Goal: Task Accomplishment & Management: Use online tool/utility

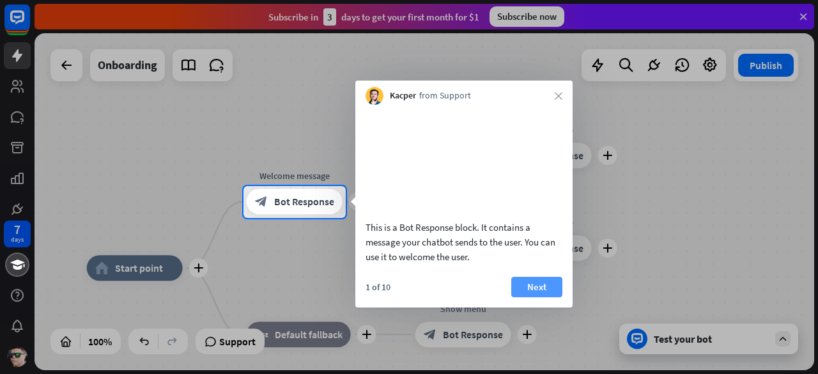
click at [536, 297] on button "Next" at bounding box center [536, 287] width 51 height 20
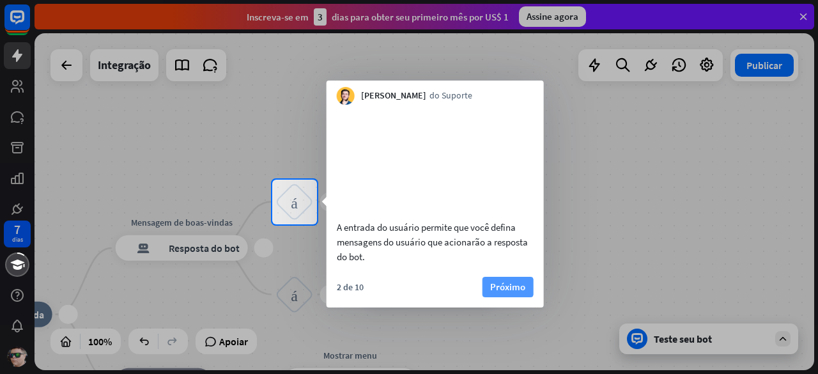
click at [500, 293] on font "Próximo" at bounding box center [507, 286] width 35 height 12
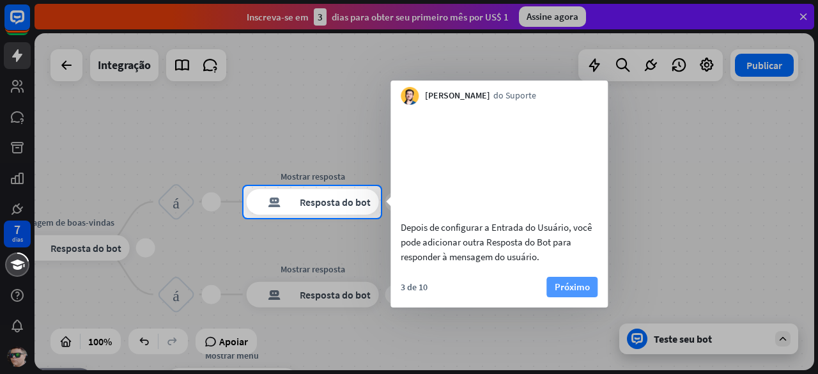
click at [564, 293] on font "Próximo" at bounding box center [572, 286] width 35 height 12
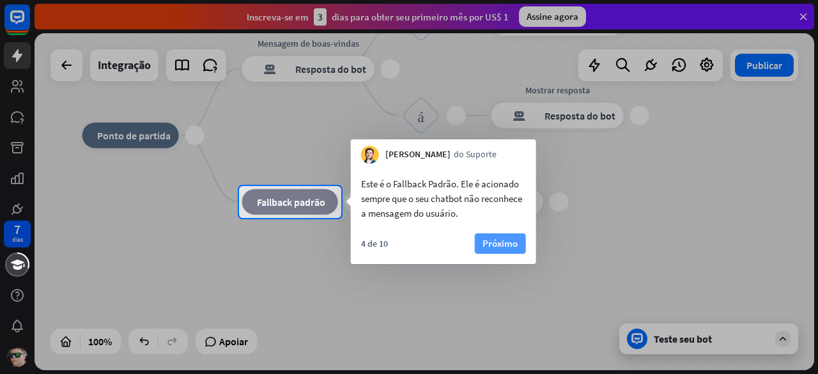
click at [496, 250] on font "Próximo" at bounding box center [499, 243] width 35 height 18
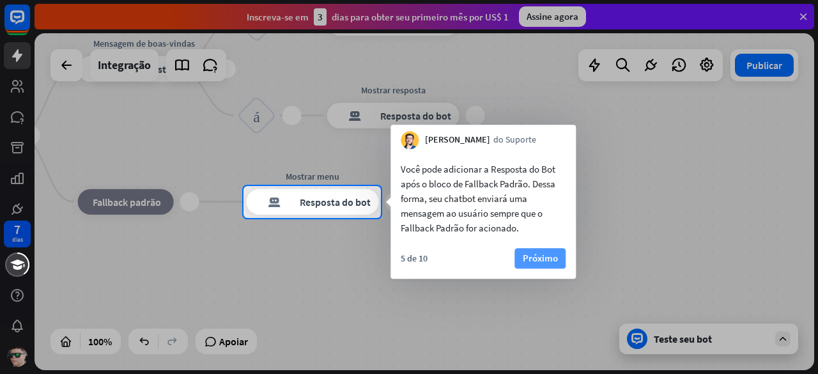
click at [543, 255] on font "Próximo" at bounding box center [540, 258] width 35 height 12
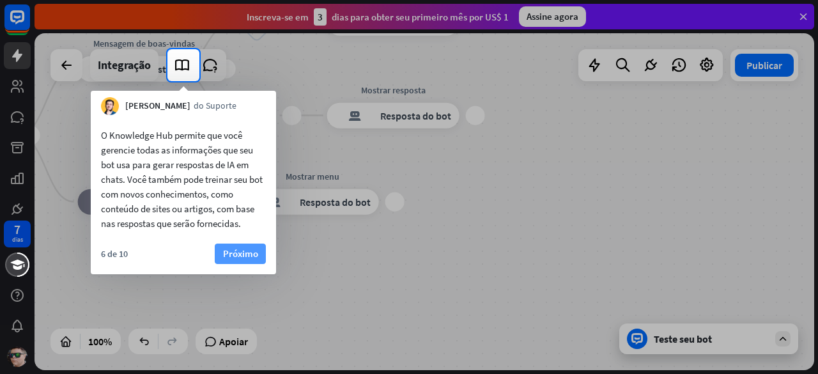
click at [249, 248] on font "Próximo" at bounding box center [240, 253] width 35 height 12
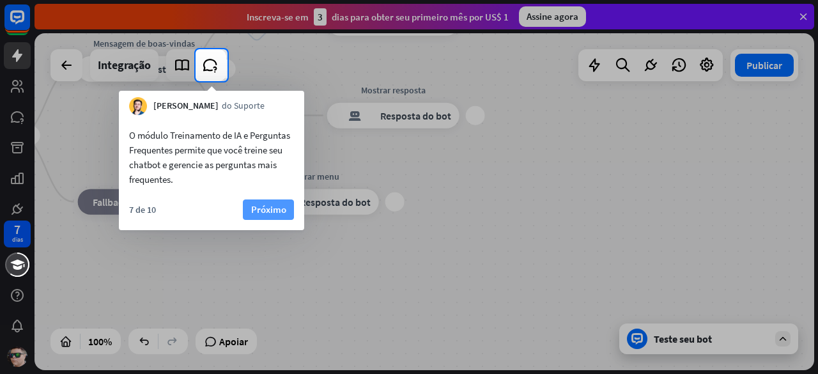
click at [269, 210] on font "Próximo" at bounding box center [268, 209] width 35 height 12
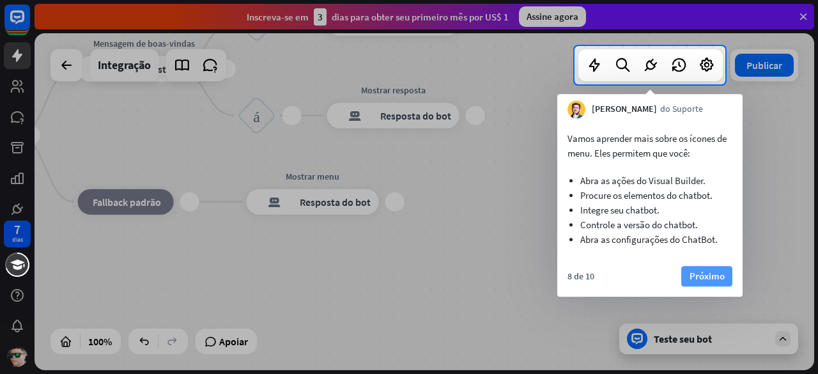
click at [702, 268] on font "Próximo" at bounding box center [706, 276] width 35 height 18
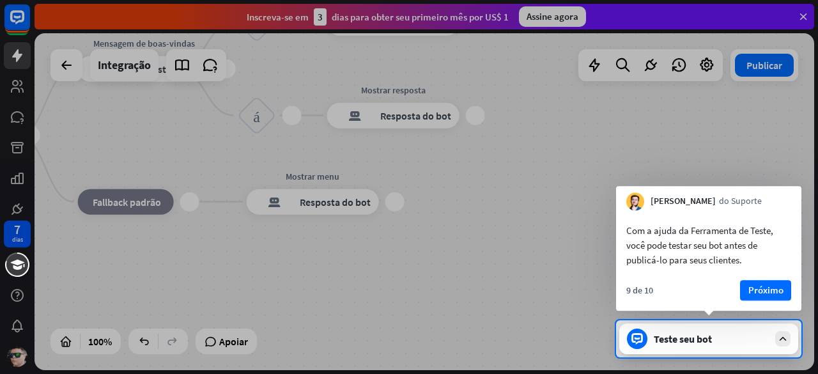
click at [766, 305] on div "9 de 10 Próximo" at bounding box center [708, 295] width 185 height 31
click at [766, 296] on font "Próximo" at bounding box center [765, 290] width 35 height 12
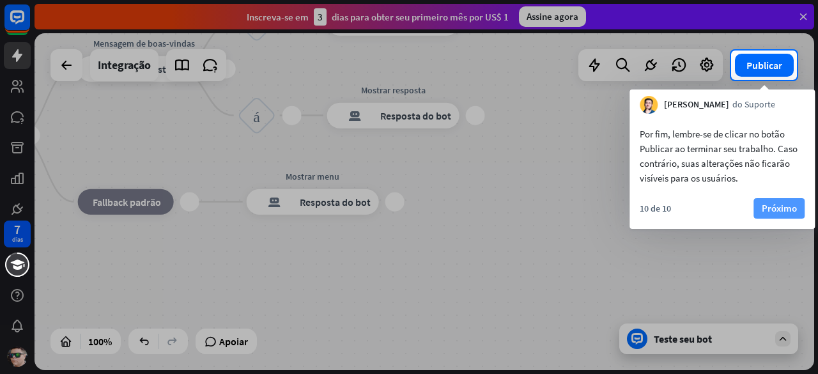
click at [787, 208] on font "Próximo" at bounding box center [779, 208] width 35 height 12
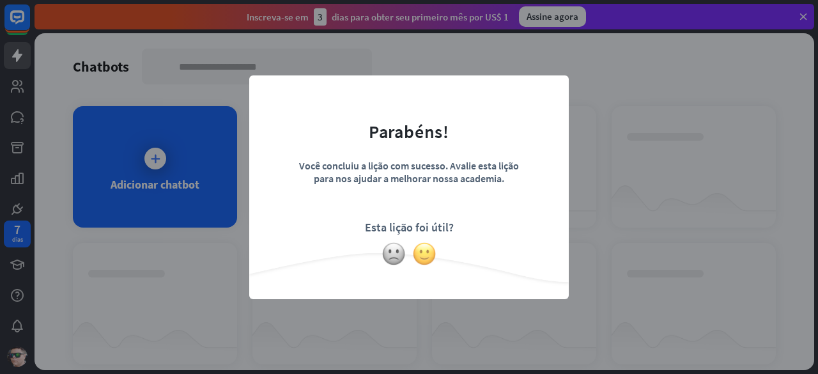
click at [421, 256] on img at bounding box center [424, 254] width 24 height 24
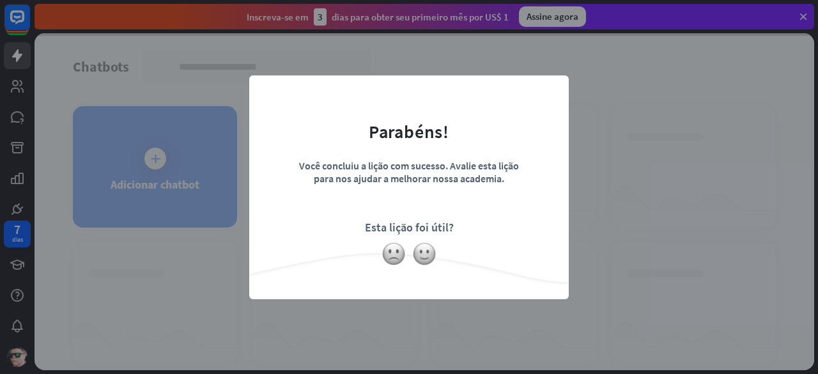
click at [185, 229] on div "fechar Parabéns! Você concluiu a lição com sucesso. Avalie esta lição para nos …" at bounding box center [409, 187] width 818 height 374
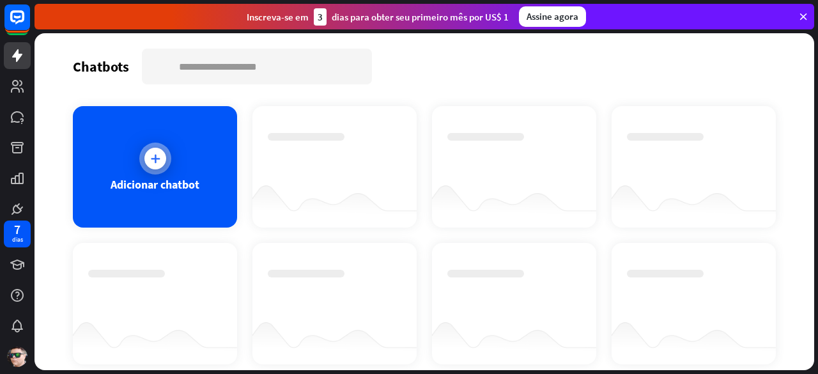
click at [148, 136] on div "Adicionar chatbot" at bounding box center [155, 166] width 164 height 121
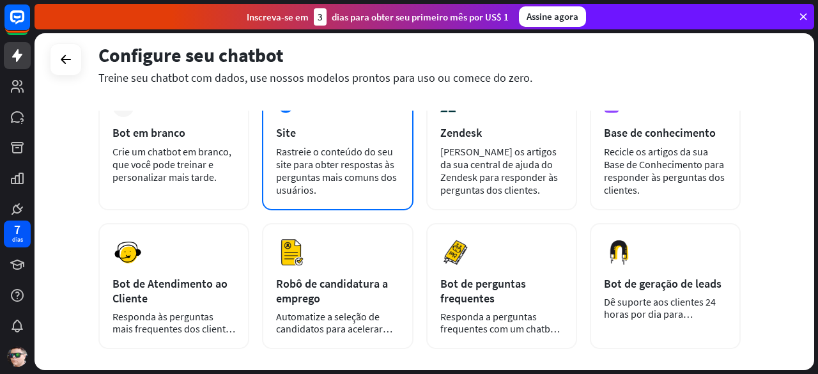
scroll to position [89, 0]
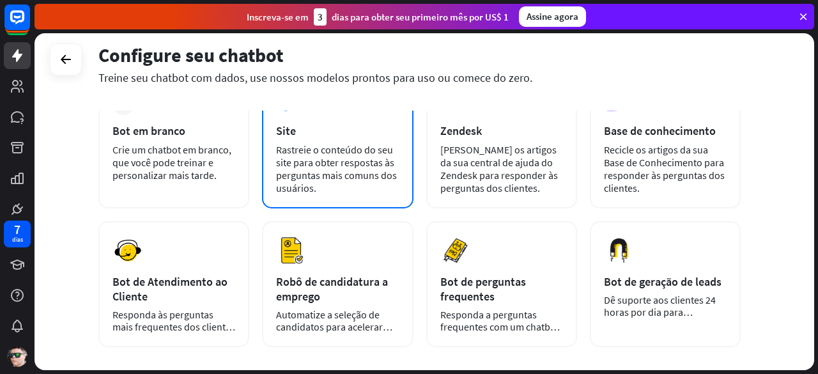
click at [334, 155] on font "Rastreie o conteúdo do seu site para obter respostas às perguntas mais comuns d…" at bounding box center [336, 168] width 121 height 51
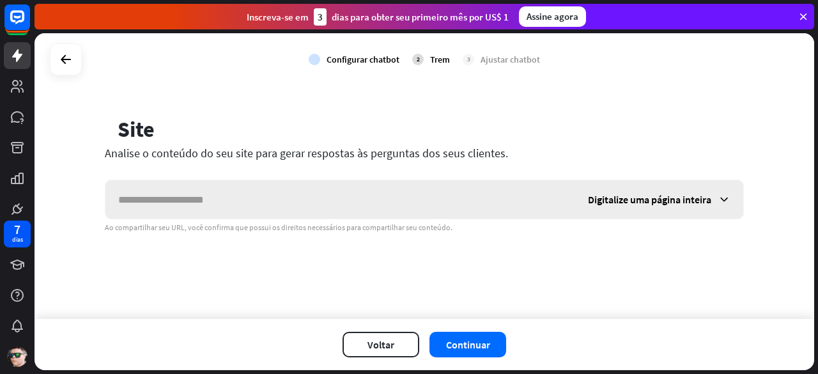
click at [639, 208] on div "Digitalize uma página inteira" at bounding box center [659, 199] width 168 height 38
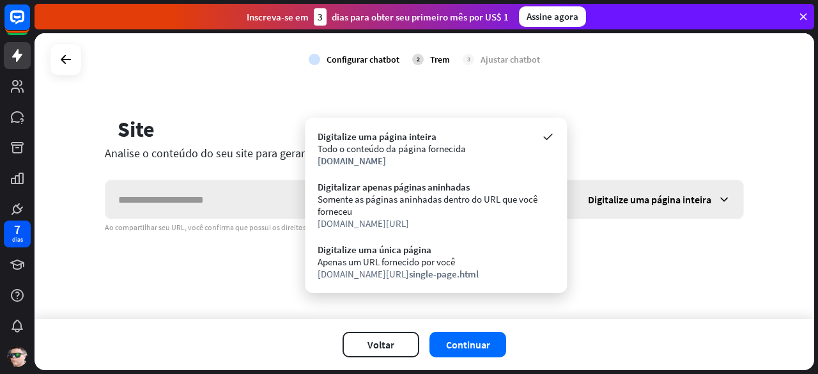
click at [648, 206] on div "Digitalize uma página inteira" at bounding box center [659, 199] width 168 height 38
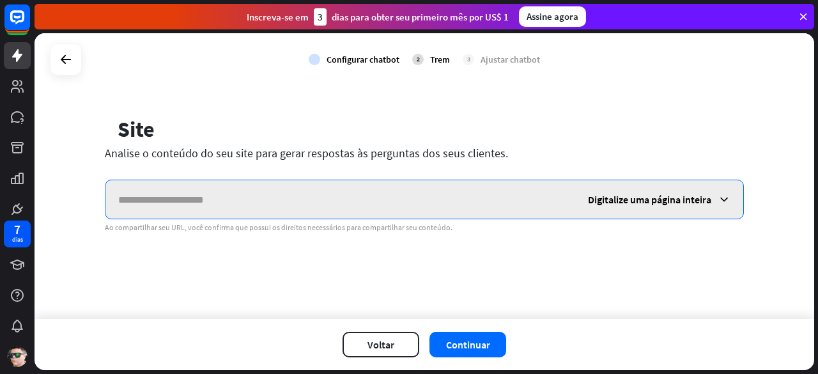
click at [253, 191] on input "text" at bounding box center [340, 199] width 470 height 38
paste input "**********"
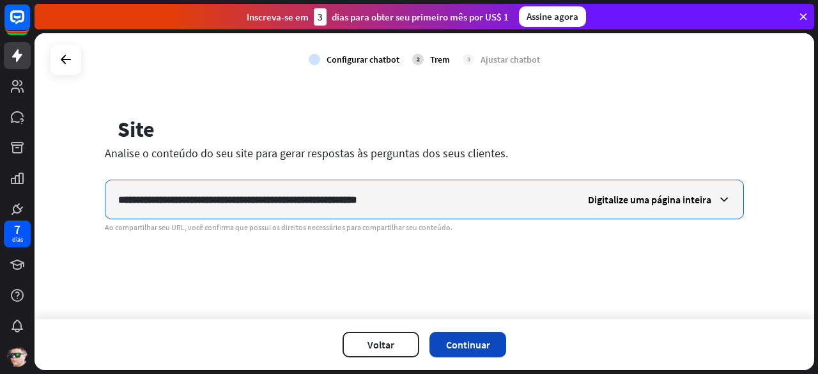
type input "**********"
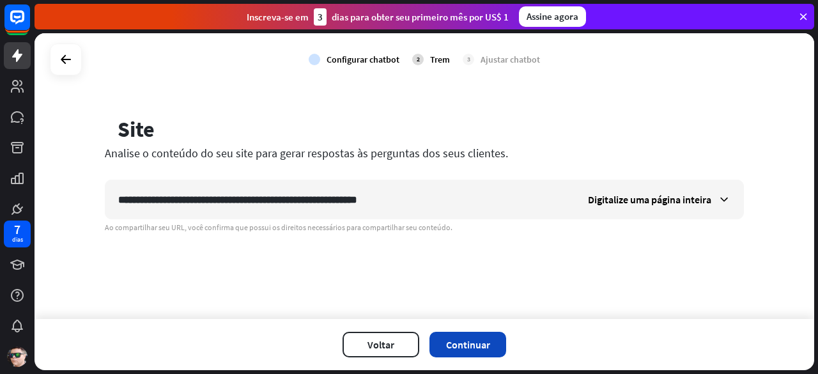
click at [464, 343] on font "Continuar" at bounding box center [468, 344] width 44 height 13
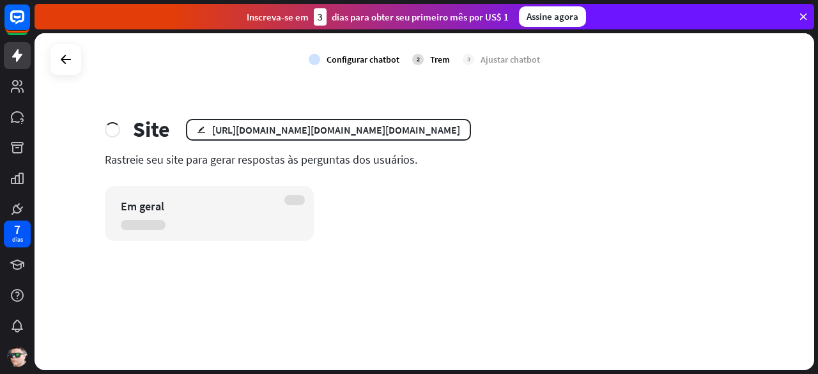
click at [802, 19] on icon at bounding box center [803, 17] width 12 height 12
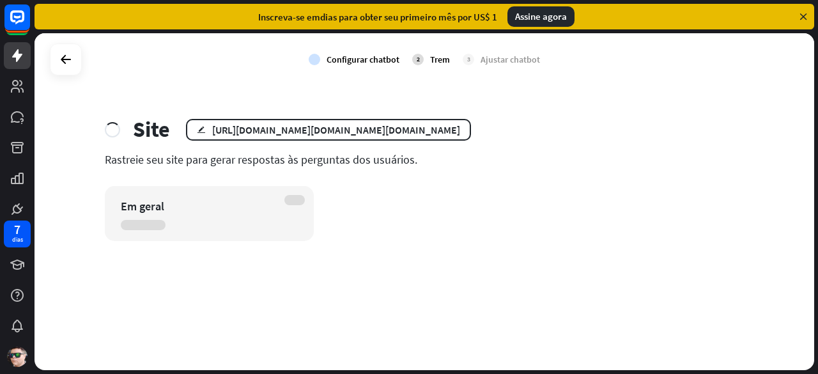
click at [808, 20] on icon at bounding box center [803, 17] width 12 height 12
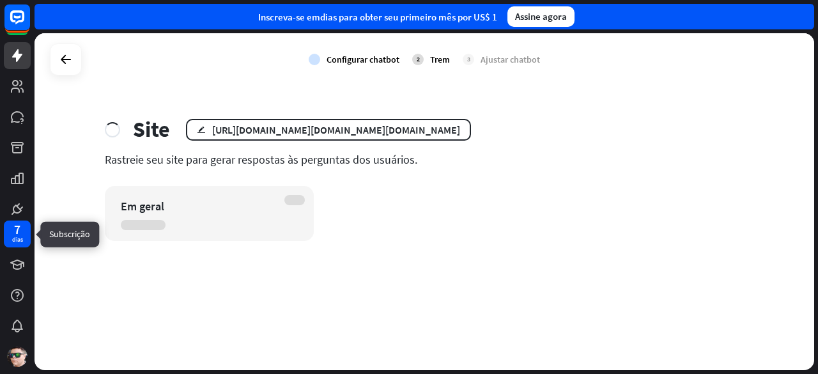
click at [10, 240] on div "7 dias" at bounding box center [17, 233] width 27 height 27
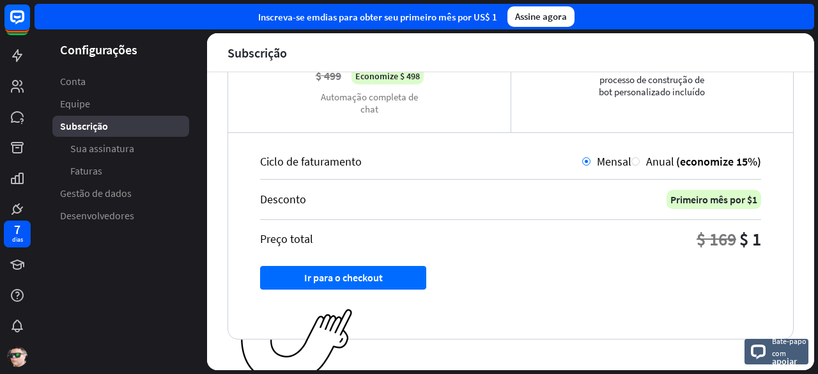
scroll to position [288, 0]
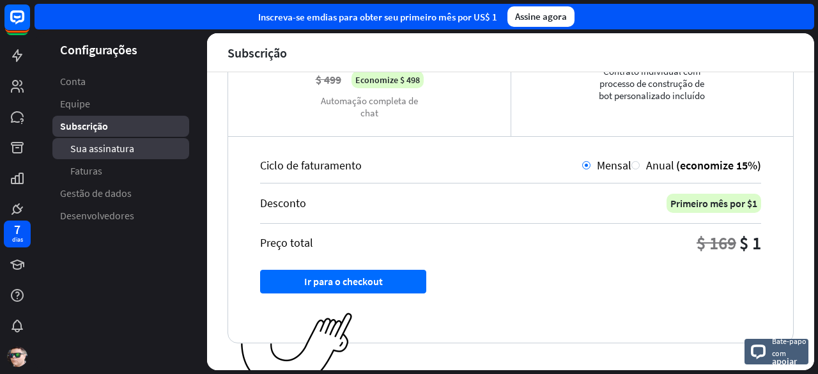
click at [104, 145] on font "Sua assinatura" at bounding box center [102, 148] width 64 height 13
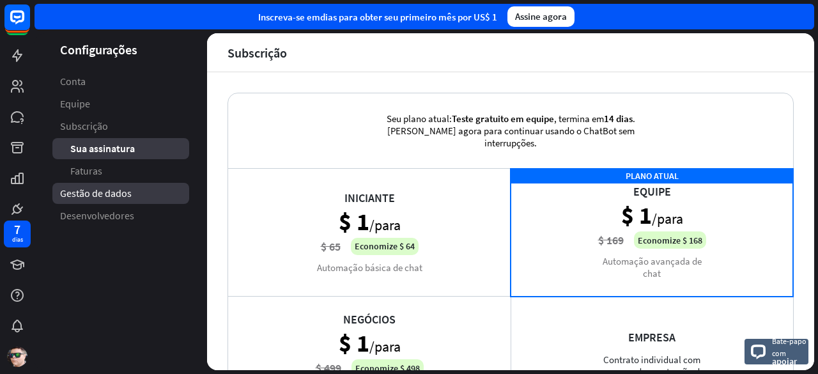
click at [112, 183] on link "Gestão de dados" at bounding box center [120, 193] width 137 height 21
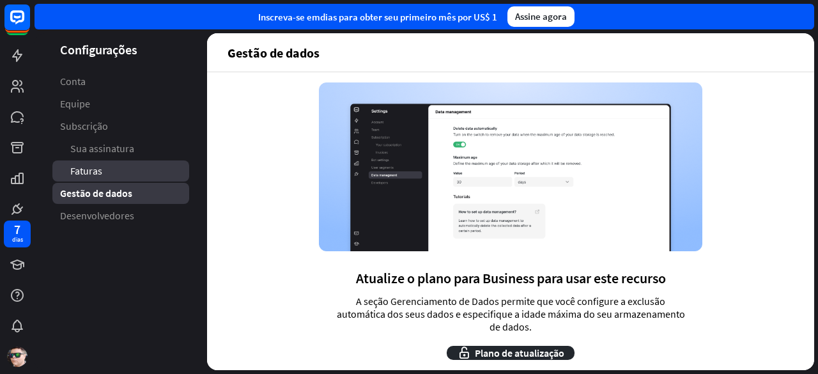
click at [96, 169] on font "Faturas" at bounding box center [86, 170] width 32 height 13
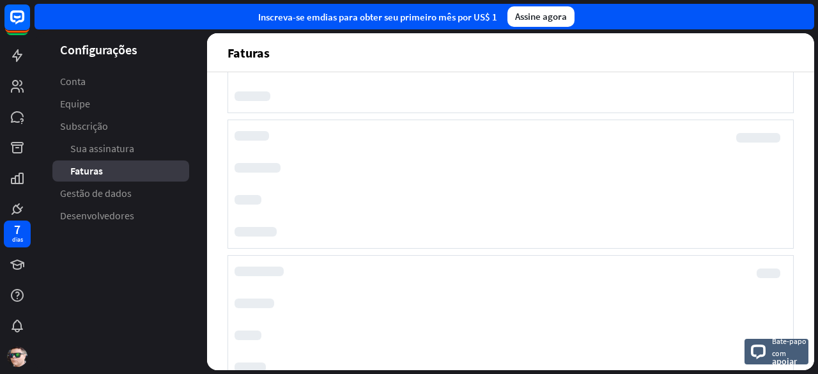
scroll to position [112, 0]
click at [132, 206] on link "Desenvolvedores" at bounding box center [120, 215] width 137 height 21
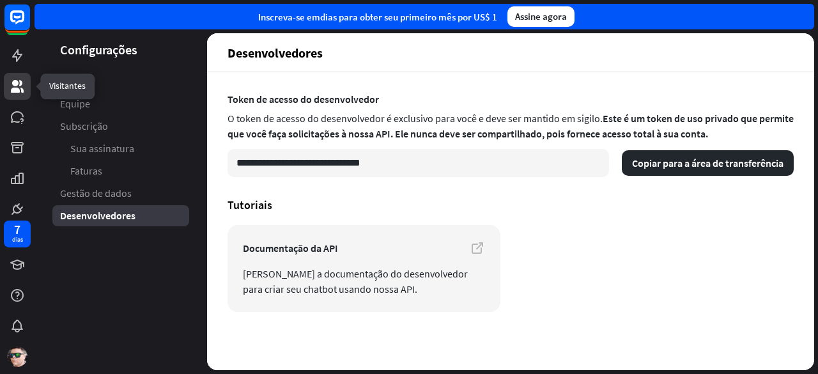
click at [23, 93] on icon at bounding box center [17, 86] width 15 height 15
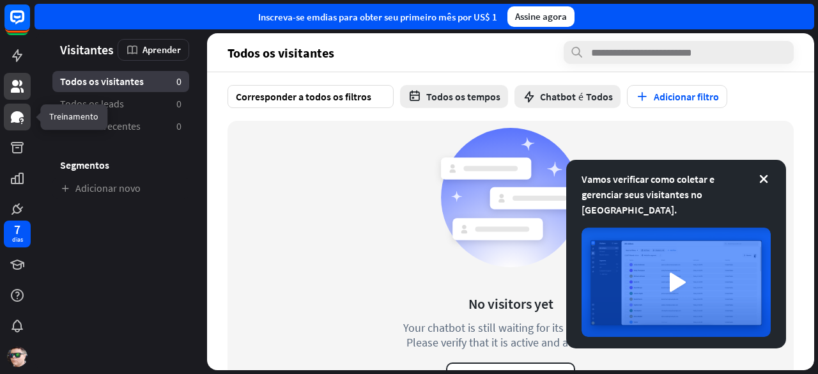
click at [24, 117] on icon at bounding box center [17, 116] width 15 height 15
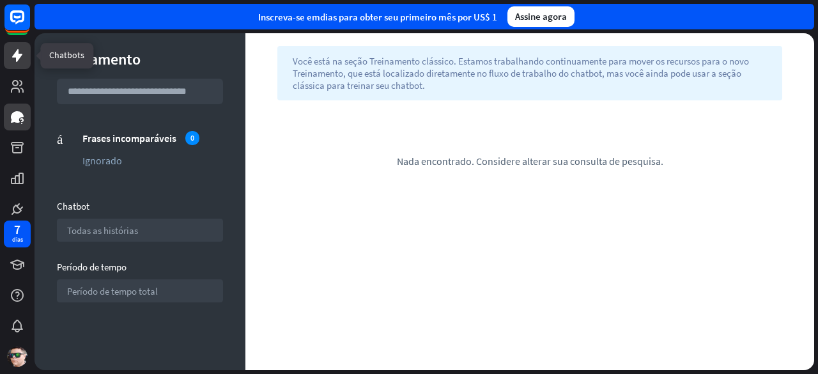
click at [14, 55] on icon at bounding box center [17, 55] width 10 height 13
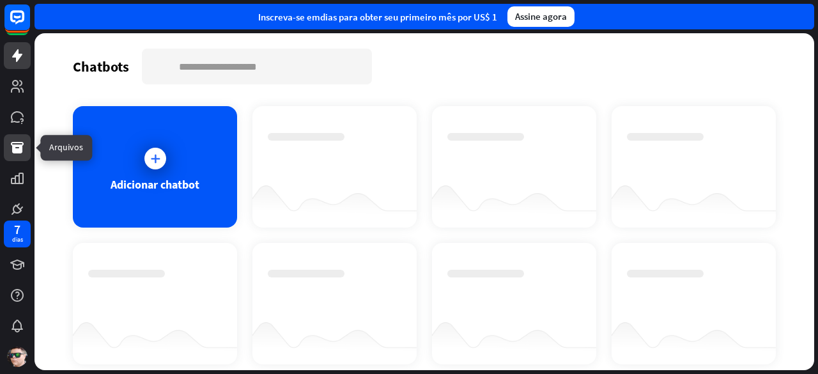
click at [23, 146] on icon at bounding box center [17, 147] width 15 height 15
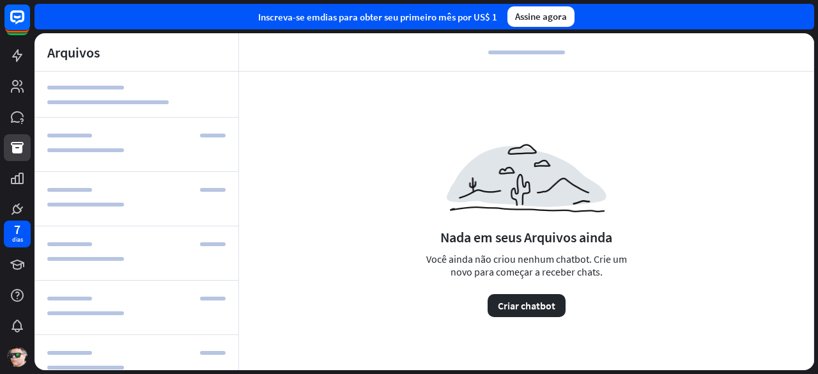
click at [15, 70] on div at bounding box center [17, 108] width 35 height 217
click at [15, 65] on link at bounding box center [17, 55] width 27 height 27
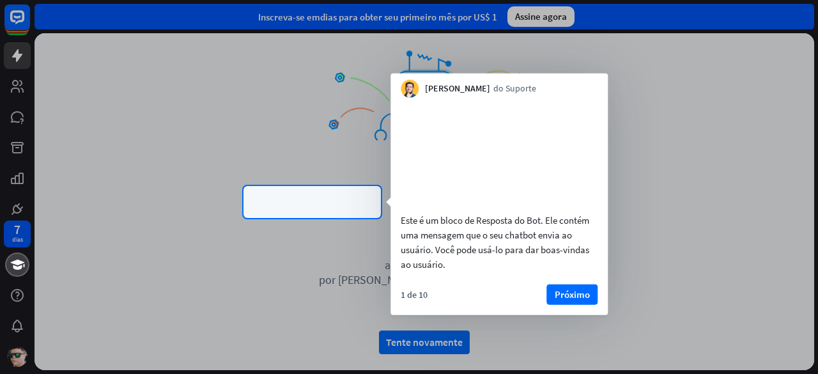
click at [588, 296] on div "Este é um bloco de Resposta do Bot. Ele contém uma mensagem que o seu chatbot e…" at bounding box center [498, 206] width 217 height 217
click at [579, 300] on font "Próximo" at bounding box center [572, 294] width 35 height 12
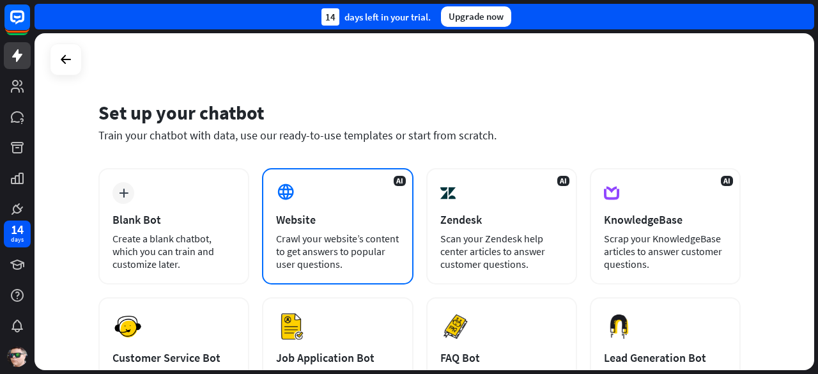
click at [339, 204] on div "AI Website Crawl your website’s content to get answers to popular user question…" at bounding box center [337, 226] width 151 height 116
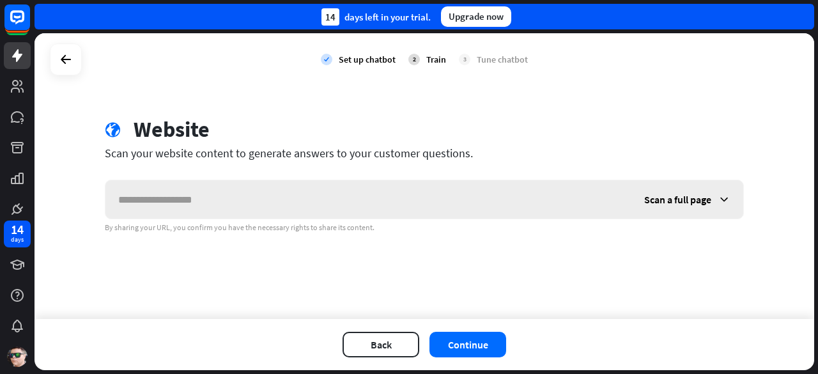
click at [253, 213] on input "text" at bounding box center [368, 199] width 526 height 38
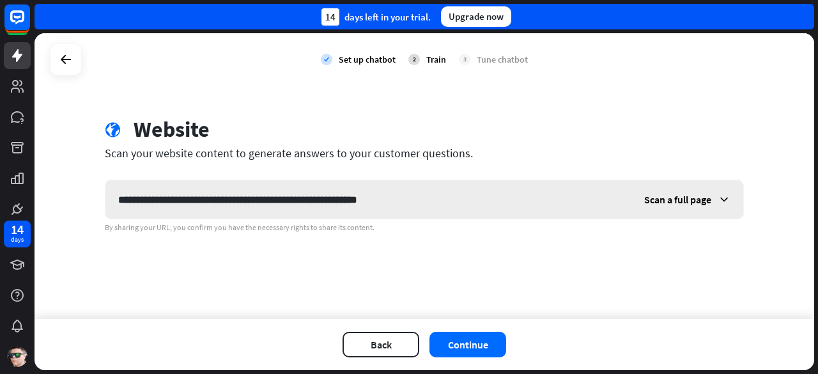
type input "**********"
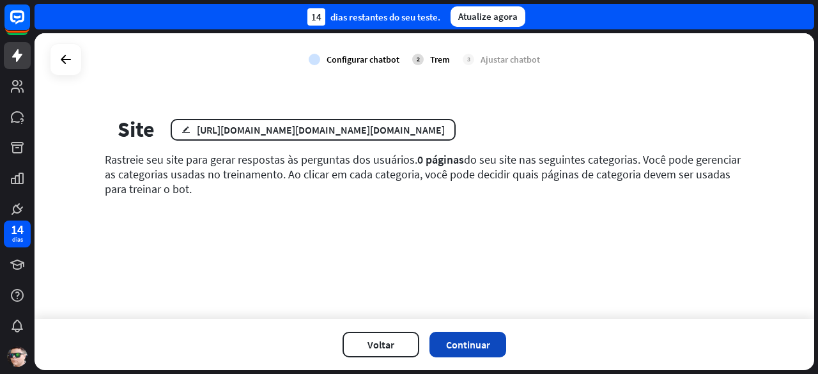
click at [462, 347] on font "Continuar" at bounding box center [468, 344] width 44 height 13
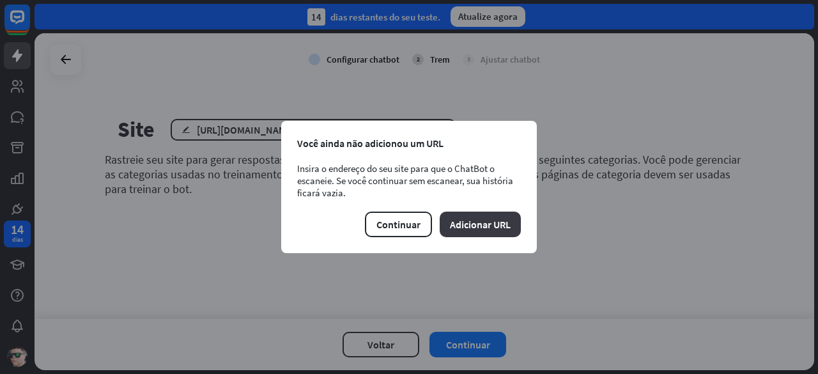
click at [481, 223] on font "Adicionar URL" at bounding box center [480, 224] width 61 height 13
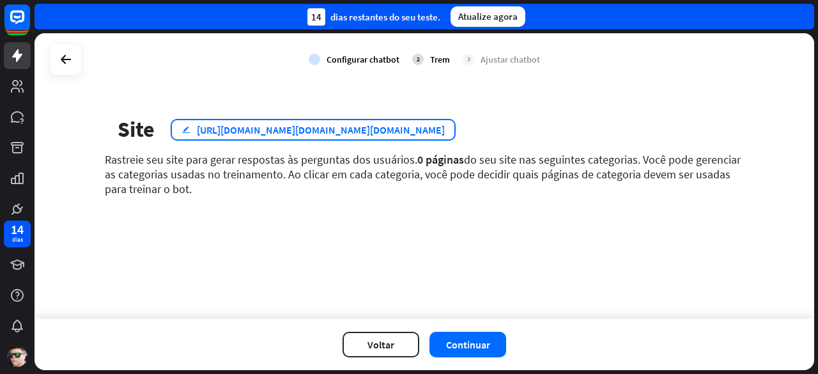
click at [445, 123] on font "[URL][DOMAIN_NAME][DOMAIN_NAME][DOMAIN_NAME]" at bounding box center [321, 129] width 248 height 13
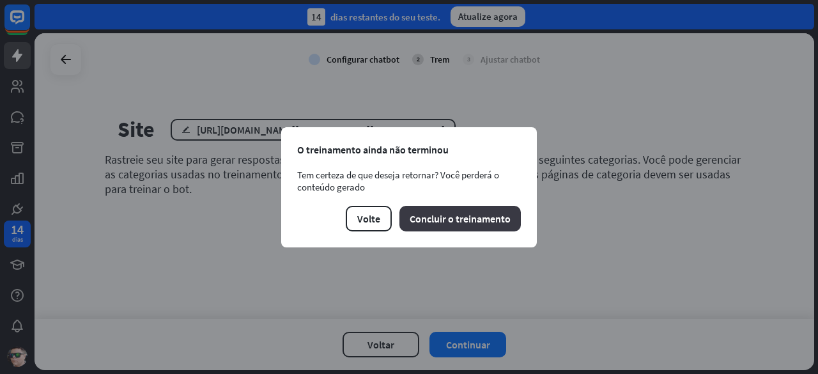
click at [456, 219] on font "Concluir o treinamento" at bounding box center [460, 218] width 101 height 13
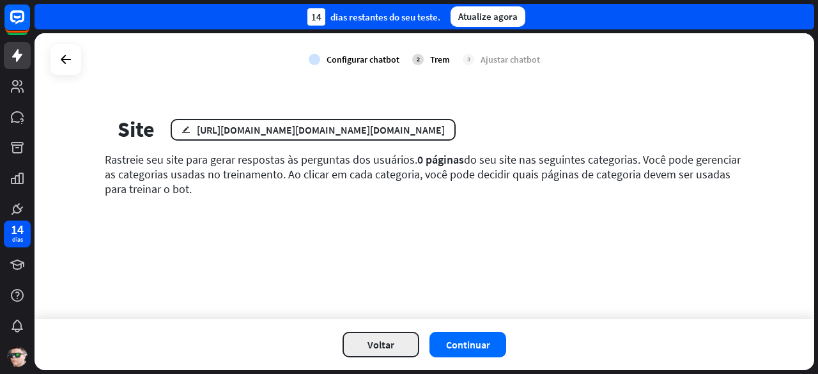
click at [401, 348] on button "Voltar" at bounding box center [380, 345] width 77 height 26
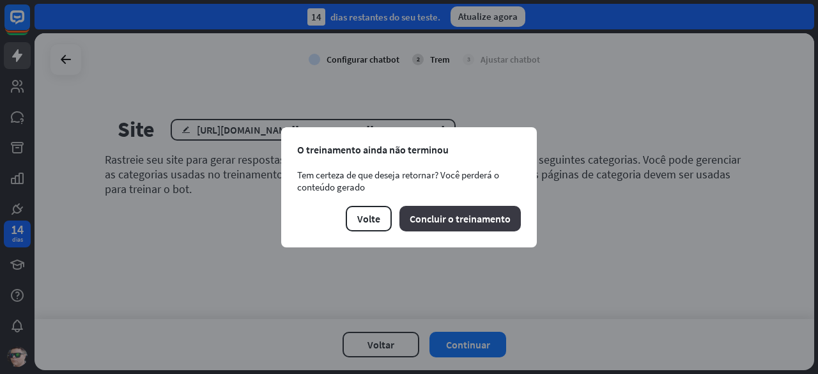
click at [420, 217] on font "Concluir o treinamento" at bounding box center [460, 218] width 101 height 13
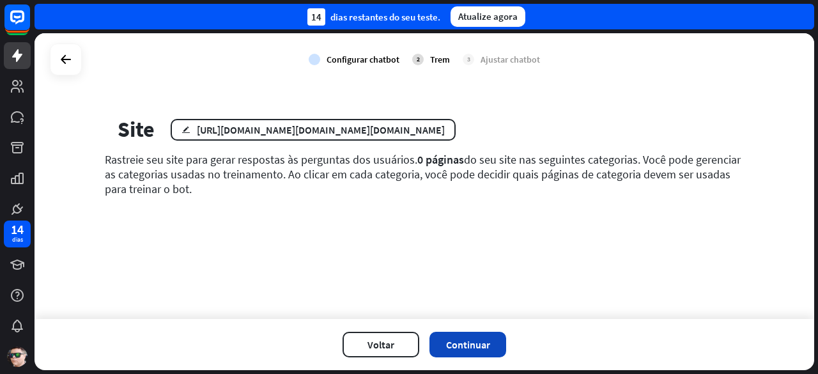
click at [452, 341] on font "Continuar" at bounding box center [468, 344] width 44 height 13
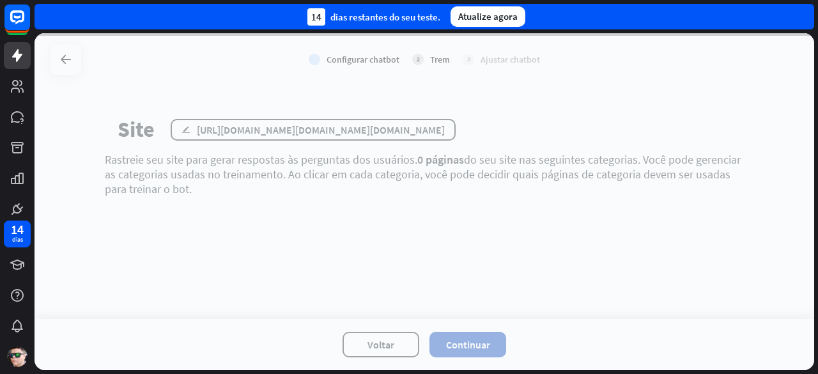
click at [429, 332] on button "Continuar" at bounding box center [467, 345] width 77 height 26
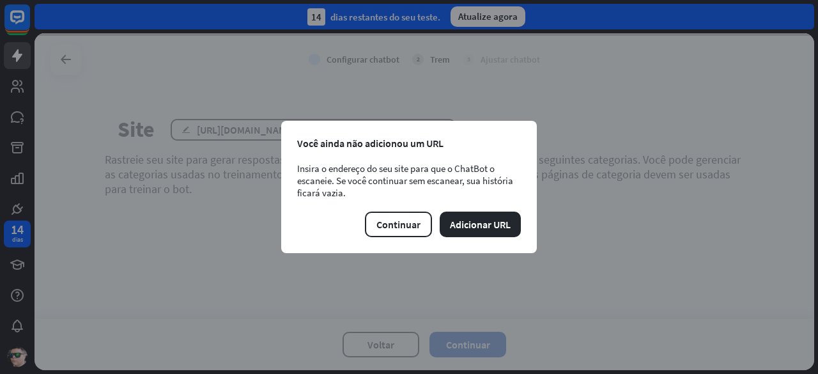
click at [429, 332] on button "Continuar" at bounding box center [467, 345] width 77 height 26
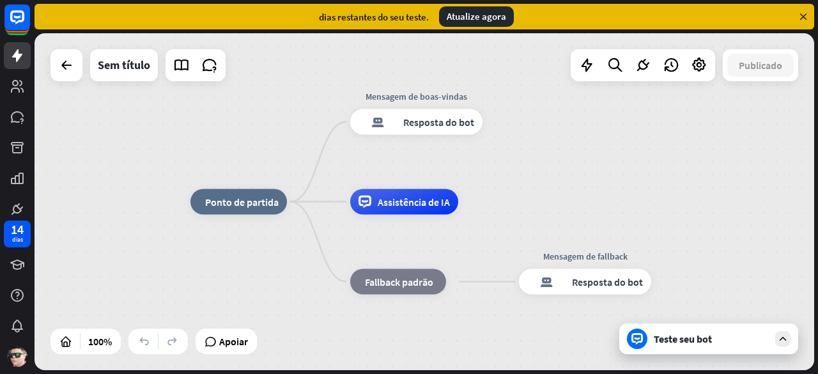
click at [298, 268] on div "casa_2 Ponto de partida Mensagem de boas-vindas resposta do bot de bloco Respos…" at bounding box center [579, 370] width 779 height 337
click at [676, 353] on div "Teste seu bot" at bounding box center [708, 338] width 179 height 31
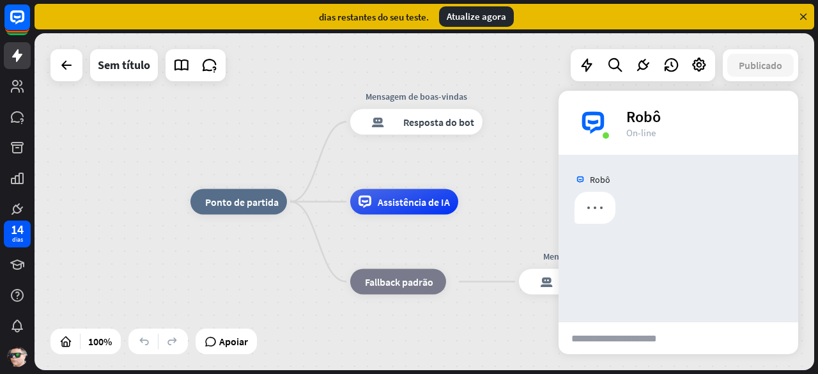
click at [654, 333] on input "text" at bounding box center [623, 338] width 130 height 32
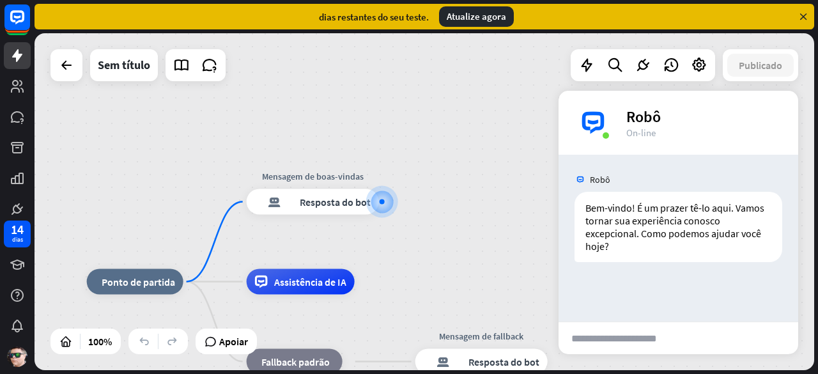
click at [615, 337] on input "text" at bounding box center [623, 338] width 130 height 32
click at [615, 337] on input "**********" at bounding box center [623, 338] width 130 height 32
click at [643, 337] on input "**********" at bounding box center [623, 338] width 130 height 32
type input "**********"
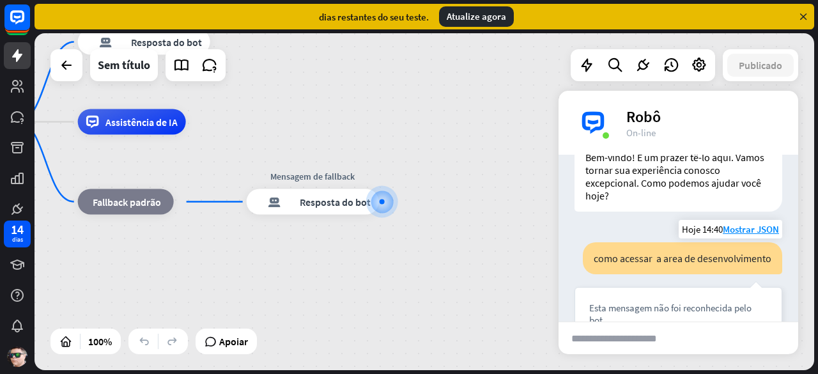
scroll to position [59, 0]
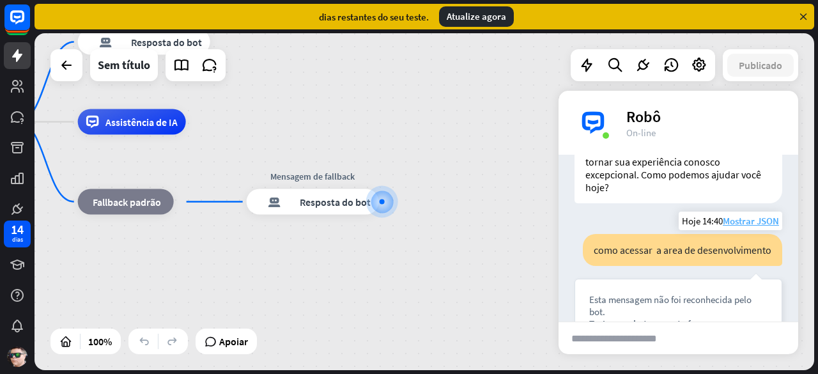
click at [742, 218] on font "Mostrar JSON" at bounding box center [751, 221] width 56 height 12
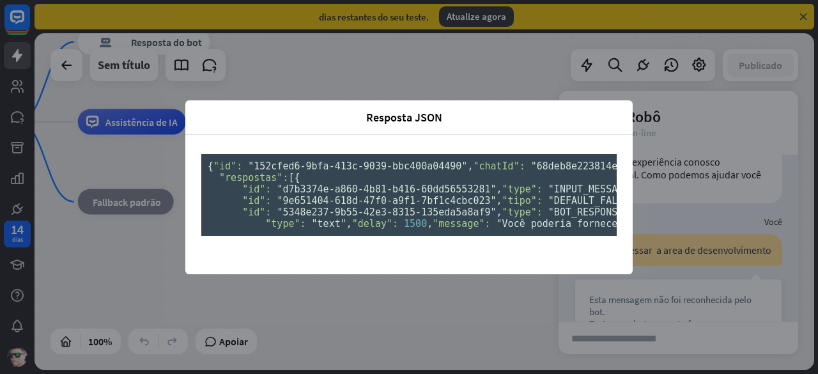
scroll to position [0, 0]
click at [663, 118] on div "Resposta JSON fechar { "id": "152cfed6-9bfa-413c-9039-bbc400a04490" , "chatId":…" at bounding box center [409, 187] width 818 height 374
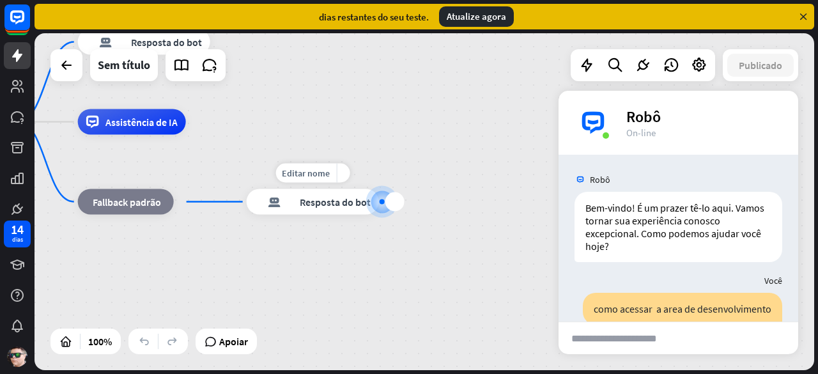
click at [393, 208] on div "mais" at bounding box center [394, 201] width 19 height 19
